Goal: Communication & Community: Answer question/provide support

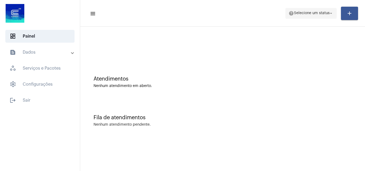
drag, startPoint x: 319, startPoint y: 6, endPoint x: 318, endPoint y: 15, distance: 8.9
click at [319, 7] on mat-toolbar-row "menu help Selecione um status arrow_drop_down add" at bounding box center [222, 13] width 285 height 17
click at [318, 15] on span "help Selecione um status arrow_drop_down" at bounding box center [311, 13] width 45 height 10
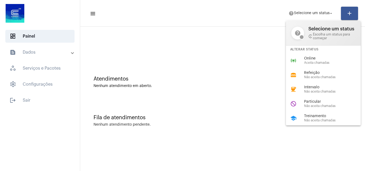
click at [315, 59] on span "Online" at bounding box center [334, 59] width 61 height 4
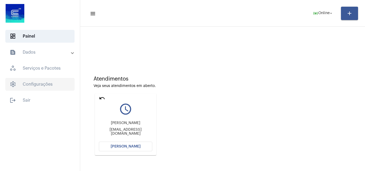
click at [47, 81] on span "settings Configurações" at bounding box center [39, 84] width 69 height 13
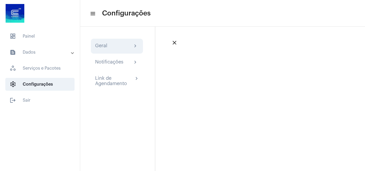
click at [112, 42] on div "Geral chevron_right" at bounding box center [117, 46] width 52 height 15
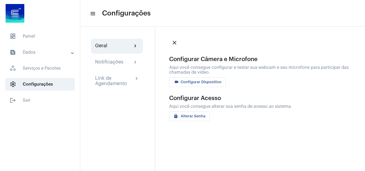
click at [206, 83] on span "videocam Configurar Dispositivo" at bounding box center [197, 82] width 48 height 4
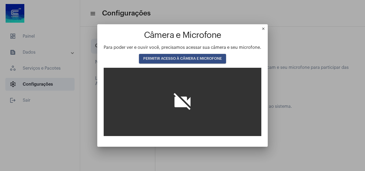
click at [191, 58] on span "PERMITIR ACESSO À CÂMERA E MICROFONE" at bounding box center [182, 59] width 79 height 4
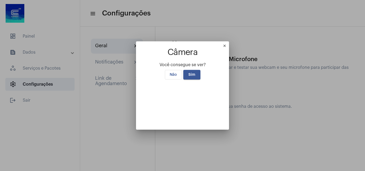
click at [196, 70] on button "Sim" at bounding box center [191, 75] width 17 height 10
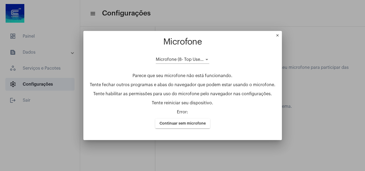
click at [192, 60] on span "Microfone (8- Top Use USB) (0d8c:0014)" at bounding box center [196, 59] width 81 height 4
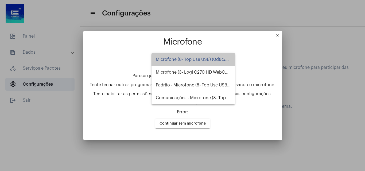
click at [192, 60] on span "Microfone (8- Top Use USB) (0d8c:0014)" at bounding box center [193, 59] width 75 height 13
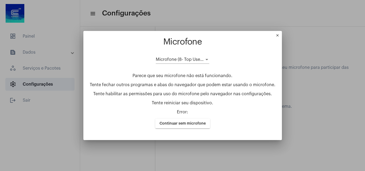
click at [225, 102] on p "Tente reiniciar seu dispositivo." at bounding box center [183, 103] width 186 height 5
click at [170, 95] on p "Tente habilitar as permissões para uso do microfone pelo navegador nas configur…" at bounding box center [183, 94] width 186 height 5
drag, startPoint x: 170, startPoint y: 95, endPoint x: 196, endPoint y: 60, distance: 43.5
click at [170, 94] on p "Tente habilitar as permissões para uso do microfone pelo navegador nas configur…" at bounding box center [183, 94] width 186 height 5
click at [198, 52] on div "Microfone (8- Top Use USB) (0d8c:0014)" at bounding box center [182, 58] width 53 height 12
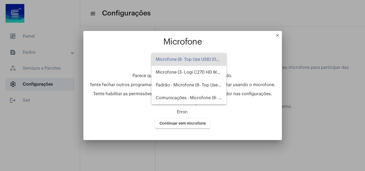
click at [195, 58] on span "Microfone (8- Top Use USB) (0d8c:0014)" at bounding box center [189, 59] width 66 height 13
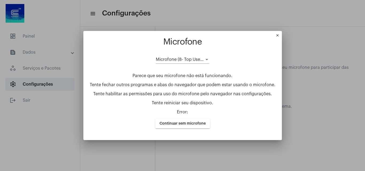
click at [196, 57] on div "Microfone (8- Top Use USB) (0d8c:0014)" at bounding box center [182, 58] width 53 height 12
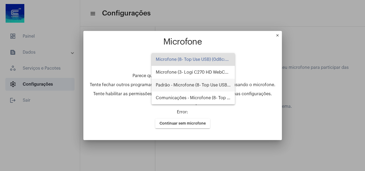
click at [201, 86] on span "Padrão - Microfone (8- Top Use USB) (0d8c:0014)" at bounding box center [193, 85] width 75 height 13
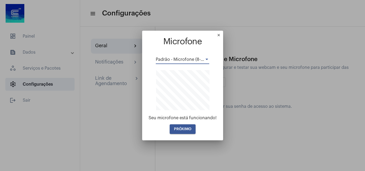
click at [188, 131] on button "PRÓXIMO" at bounding box center [183, 129] width 26 height 10
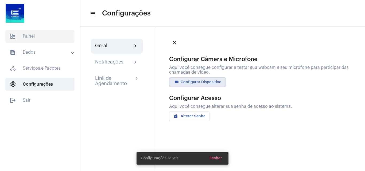
click at [37, 37] on span "dashboard Painel" at bounding box center [39, 36] width 69 height 13
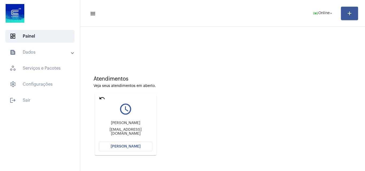
click at [124, 146] on span "[PERSON_NAME]" at bounding box center [126, 147] width 30 height 4
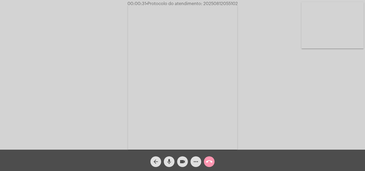
click at [196, 157] on mat-icon "more_horiz" at bounding box center [196, 162] width 6 height 6
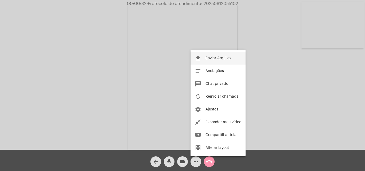
click at [223, 60] on button "file_upload Enviar Arquivo" at bounding box center [217, 58] width 55 height 13
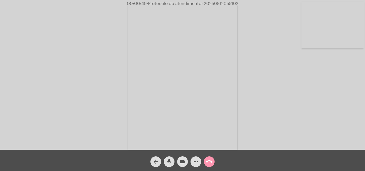
click at [198, 157] on mat-icon "more_horiz" at bounding box center [196, 162] width 6 height 6
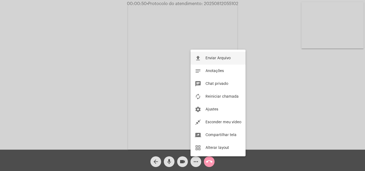
click at [223, 55] on button "file_upload Enviar Arquivo" at bounding box center [217, 58] width 55 height 13
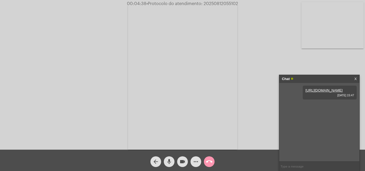
click at [347, 22] on video at bounding box center [332, 25] width 62 height 46
click at [169, 157] on mat-icon "mic" at bounding box center [169, 162] width 6 height 6
click at [312, 77] on div "Chat" at bounding box center [314, 79] width 64 height 8
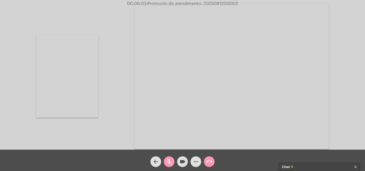
click at [29, 83] on div "Acessando Câmera e Microfone..." at bounding box center [183, 76] width 364 height 150
click at [63, 80] on video at bounding box center [67, 76] width 62 height 83
click at [169, 157] on mat-icon "mic_off" at bounding box center [169, 162] width 6 height 6
click at [315, 157] on div "Chat 1" at bounding box center [314, 167] width 64 height 8
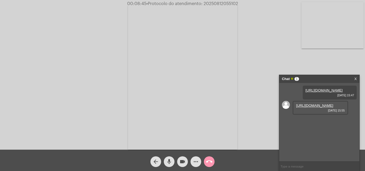
click at [307, 108] on link "[URL][DOMAIN_NAME]" at bounding box center [314, 106] width 37 height 4
click at [223, 2] on span "• Protocolo do atendimento: 20250812055102" at bounding box center [192, 4] width 92 height 4
copy span "20250812055102"
click at [83, 5] on div "00:10:48 • Protocolo do atendimento: 20250812055102" at bounding box center [182, 3] width 365 height 5
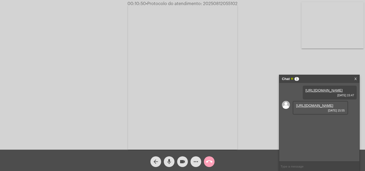
click at [210, 157] on mat-icon "call_end" at bounding box center [209, 162] width 6 height 6
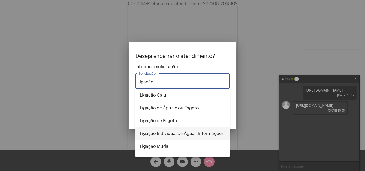
click at [180, 136] on span "Ligação Individual de Água - Informações" at bounding box center [182, 133] width 85 height 13
type input "Ligação Individual de Água - Informações"
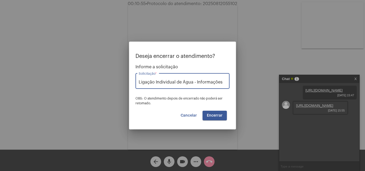
click at [215, 115] on span "Encerrar" at bounding box center [215, 116] width 16 height 4
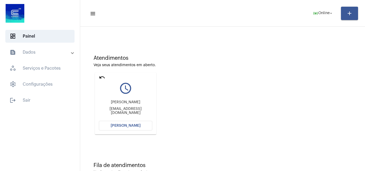
scroll to position [38, 0]
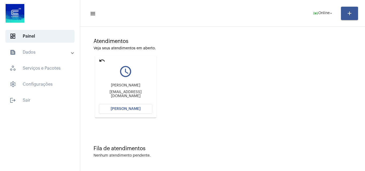
click at [102, 60] on mat-icon "undo" at bounding box center [102, 60] width 6 height 6
click at [56, 52] on mat-panel-title "text_snippet_outlined Dados" at bounding box center [41, 52] width 62 height 6
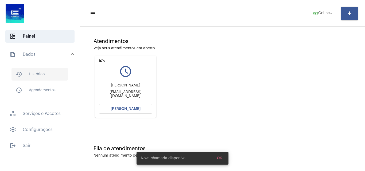
click at [53, 72] on span "history_outlined Histórico" at bounding box center [39, 74] width 56 height 13
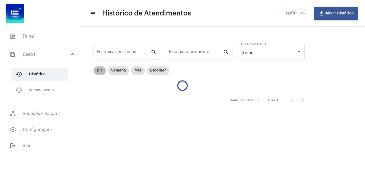
click at [98, 71] on mat-chip "Dia" at bounding box center [99, 71] width 12 height 9
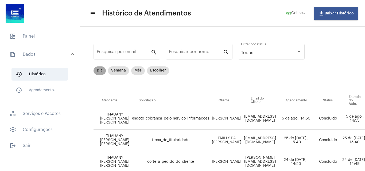
click at [98, 69] on mat-chip "Dia" at bounding box center [99, 71] width 12 height 9
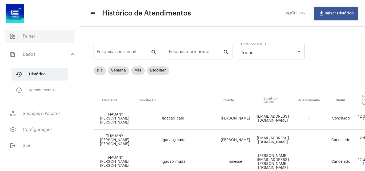
click at [54, 39] on span "dashboard Painel" at bounding box center [39, 36] width 69 height 13
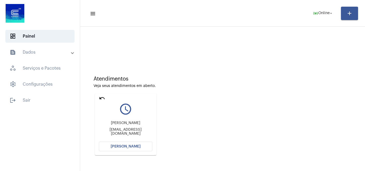
click at [128, 149] on button "[PERSON_NAME]" at bounding box center [125, 147] width 53 height 10
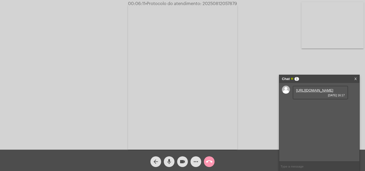
click at [315, 92] on link "https://neft-transfer-bucket.s3.amazonaws.com/temp-e533c2e7-d1ab-d4ab-4b44-a407…" at bounding box center [314, 90] width 37 height 4
click at [170, 160] on mat-icon "mic" at bounding box center [169, 162] width 6 height 6
click at [179, 163] on button "videocam" at bounding box center [182, 162] width 11 height 11
drag, startPoint x: 169, startPoint y: 164, endPoint x: 190, endPoint y: 159, distance: 22.2
click at [169, 164] on mat-icon "mic_off" at bounding box center [169, 162] width 6 height 6
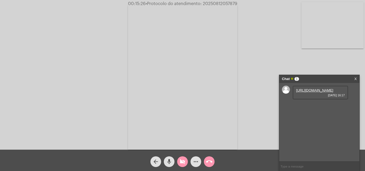
click at [186, 162] on button "videocam_off" at bounding box center [182, 162] width 11 height 11
click at [224, 3] on span "• Protocolo do atendimento: 20250812057879" at bounding box center [192, 4] width 92 height 4
copy span "20250812057879"
drag, startPoint x: 64, startPoint y: 17, endPoint x: 101, endPoint y: 17, distance: 37.1
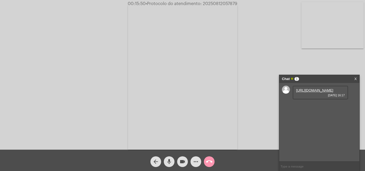
click at [64, 17] on div "Acessando Câmera e Microfone..." at bounding box center [183, 76] width 364 height 150
click at [209, 162] on mat-icon "call_end" at bounding box center [209, 162] width 6 height 6
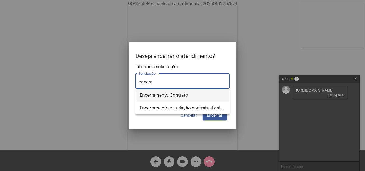
click at [200, 96] on span "Encerramento Contrato" at bounding box center [182, 95] width 85 height 13
type input "Encerramento Contrato"
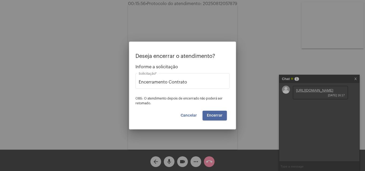
click at [216, 114] on span "Encerrar" at bounding box center [215, 116] width 16 height 4
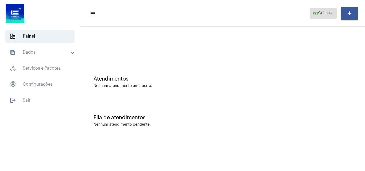
click at [330, 12] on mat-icon "arrow_drop_down" at bounding box center [331, 13] width 5 height 5
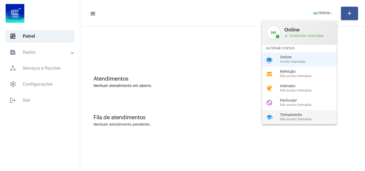
click at [303, 114] on span "Treinamento" at bounding box center [310, 115] width 61 height 4
